Goal: Find specific page/section: Find specific page/section

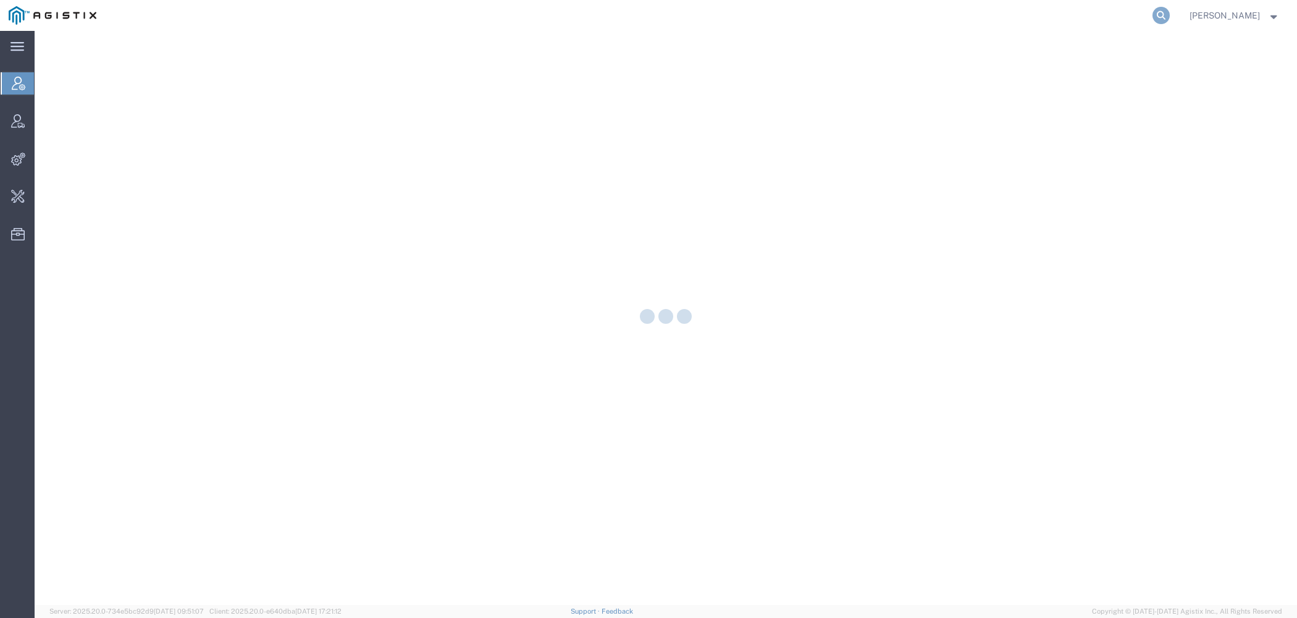
click at [1159, 20] on icon at bounding box center [1160, 15] width 17 height 17
paste input "[EMAIL_ADDRESS][DOMAIN_NAME]"
type input "[EMAIL_ADDRESS][DOMAIN_NAME]"
